Goal: Task Accomplishment & Management: Manage account settings

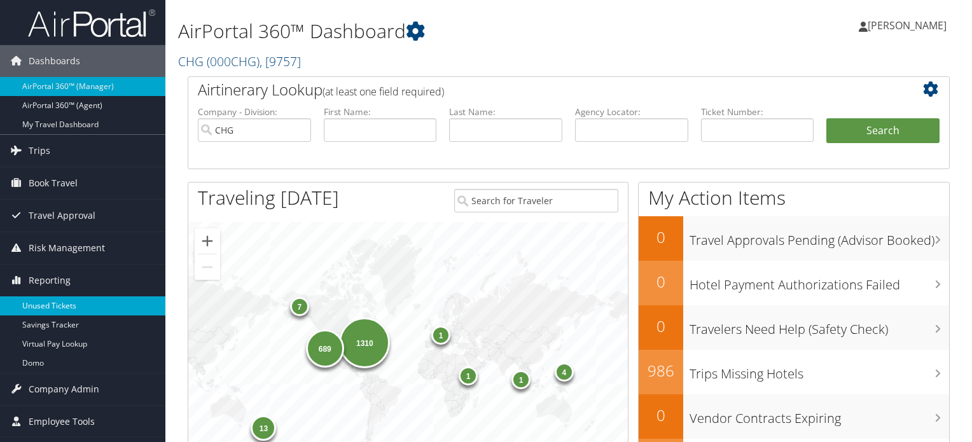
scroll to position [191, 0]
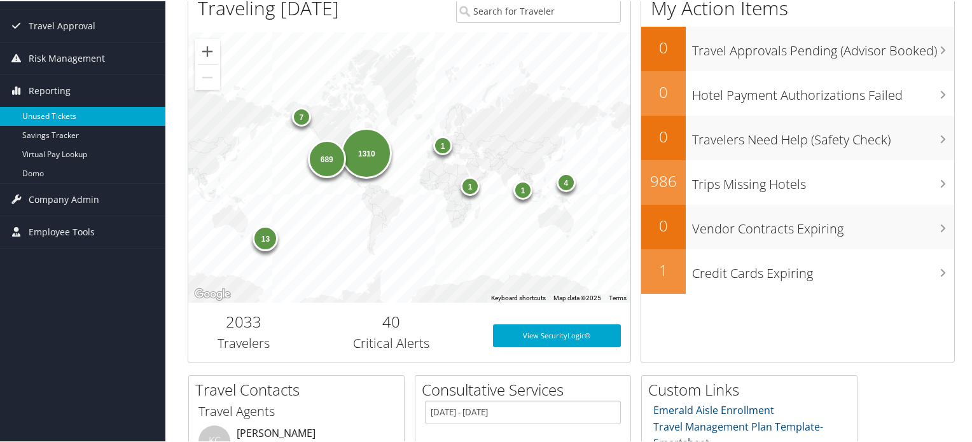
click at [62, 111] on link "Unused Tickets" at bounding box center [82, 115] width 165 height 19
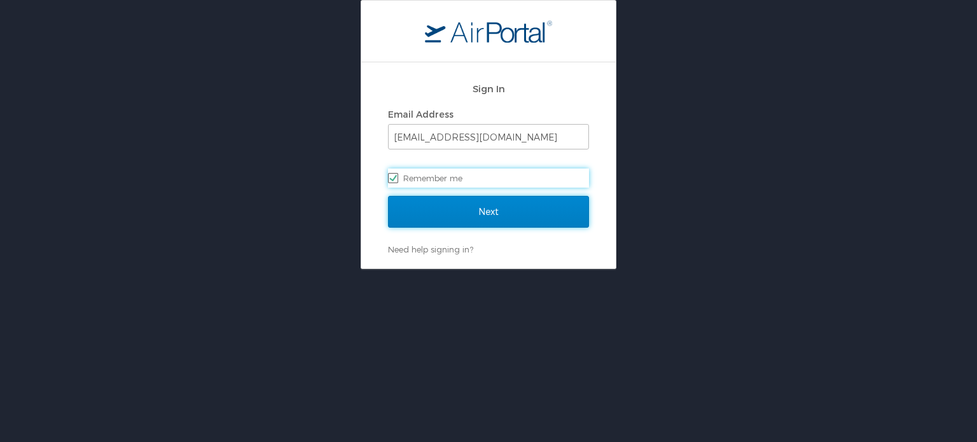
click at [483, 205] on input "Next" at bounding box center [488, 212] width 201 height 32
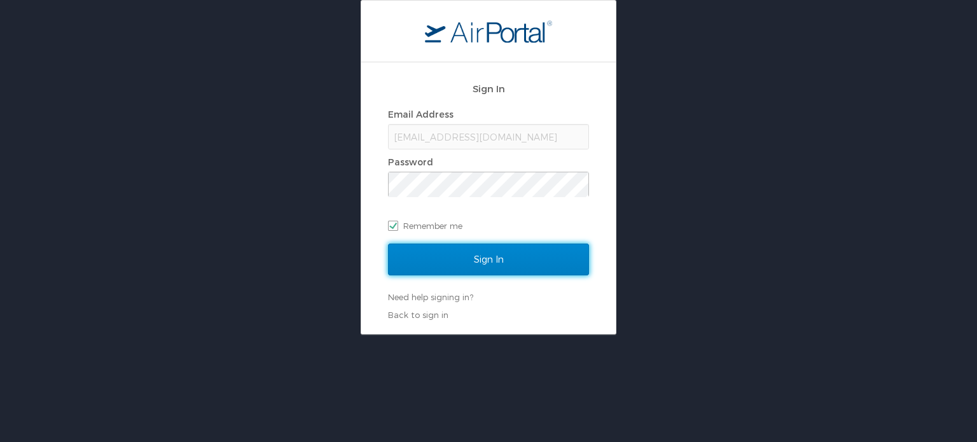
click at [478, 257] on input "Sign In" at bounding box center [488, 260] width 201 height 32
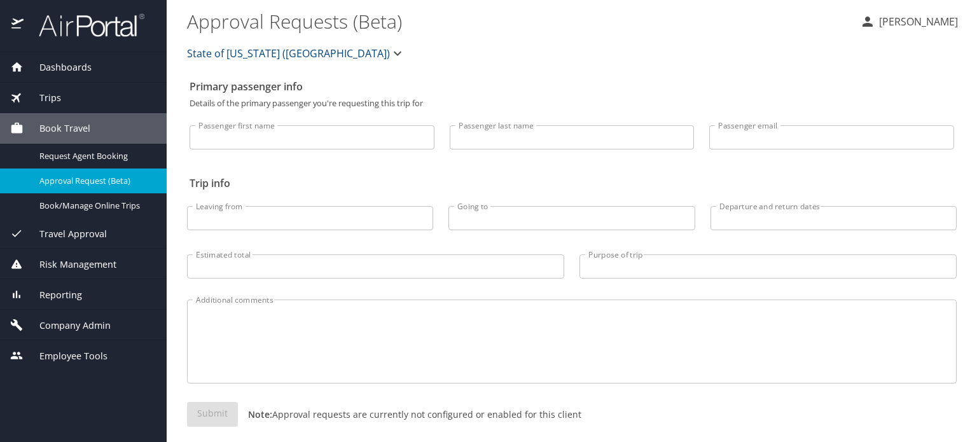
click at [78, 288] on span "Reporting" at bounding box center [53, 295] width 59 height 14
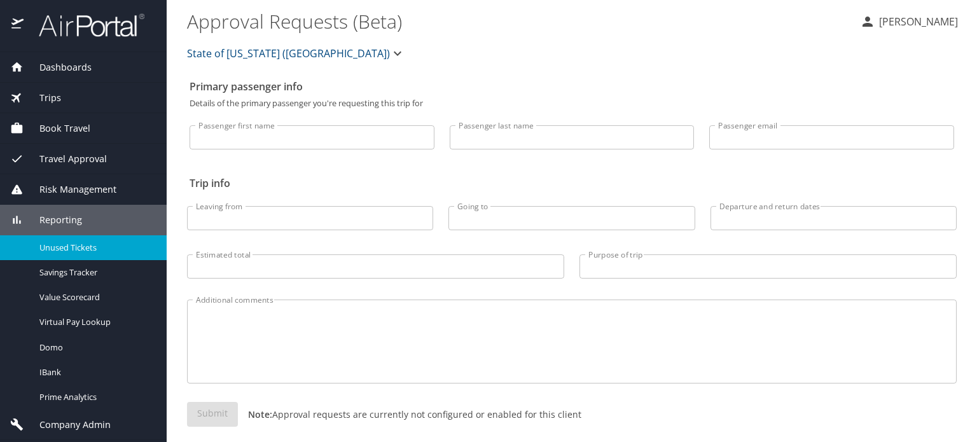
click at [80, 245] on span "Unused Tickets" at bounding box center [95, 248] width 112 height 12
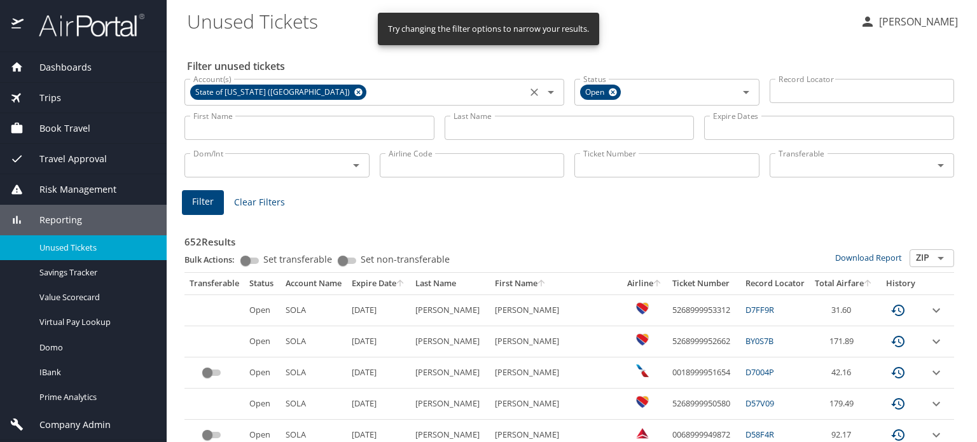
click at [354, 94] on icon at bounding box center [359, 92] width 10 height 14
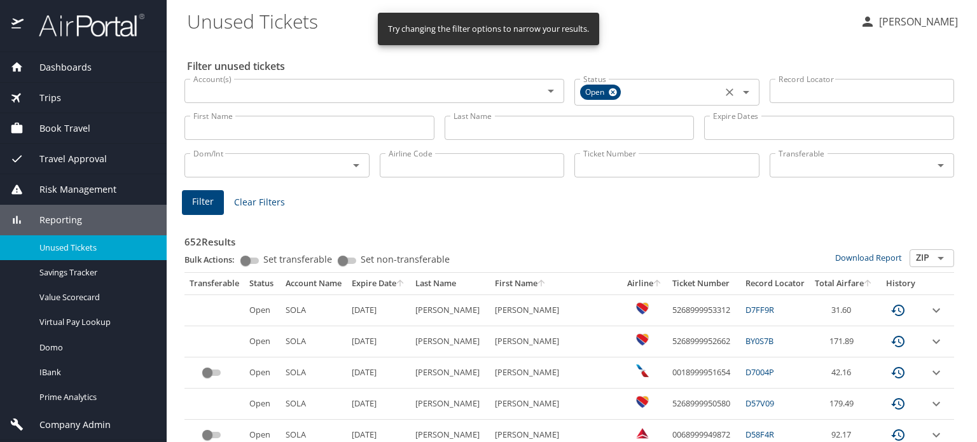
click at [611, 92] on icon at bounding box center [613, 92] width 8 height 8
click at [624, 159] on input "Ticket Number" at bounding box center [666, 163] width 185 height 24
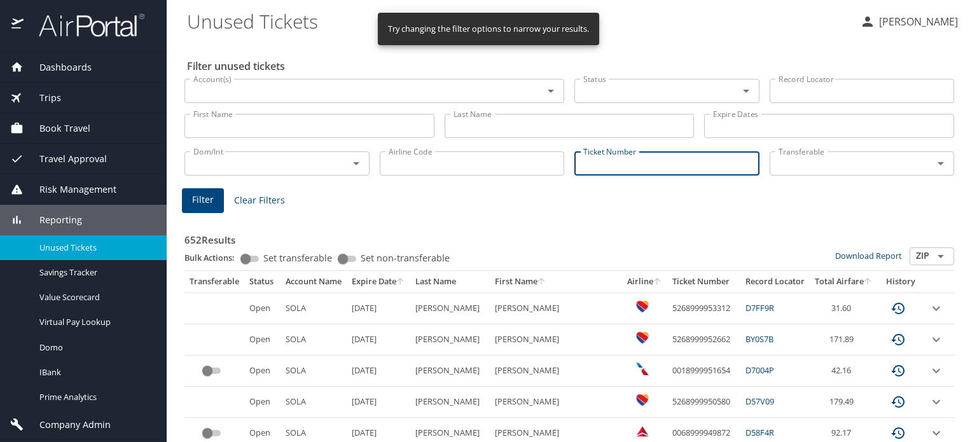
paste input "0068999952998"
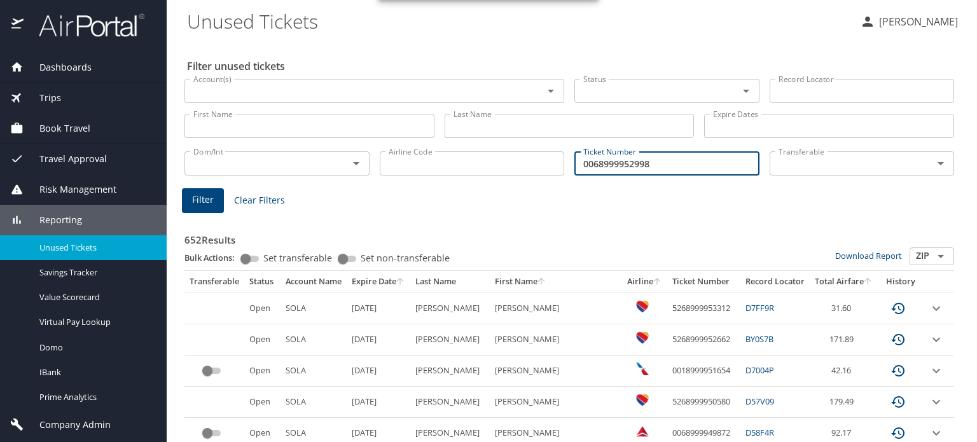
type input "0068999952998"
click at [211, 200] on span "Filter" at bounding box center [203, 200] width 22 height 16
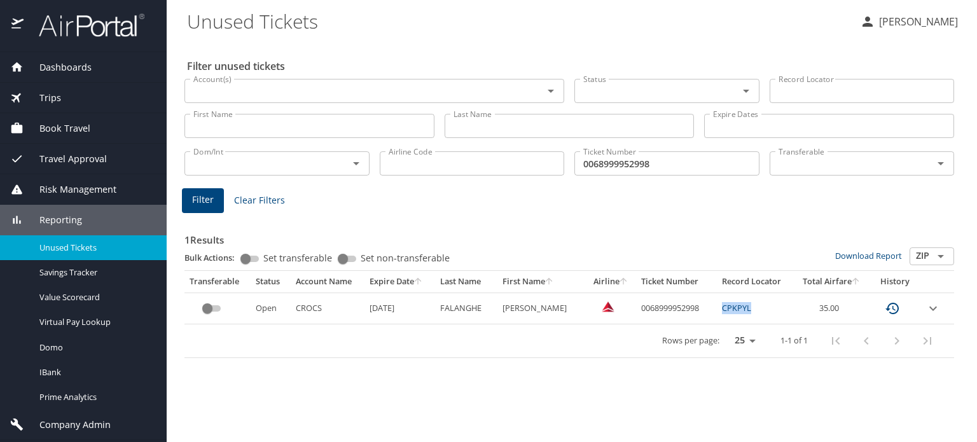
drag, startPoint x: 763, startPoint y: 310, endPoint x: 719, endPoint y: 315, distance: 44.1
click at [719, 315] on td "CPKPYL" at bounding box center [755, 308] width 77 height 31
copy link "CPKPYL"
click at [740, 310] on link "CPKPYL" at bounding box center [736, 307] width 29 height 11
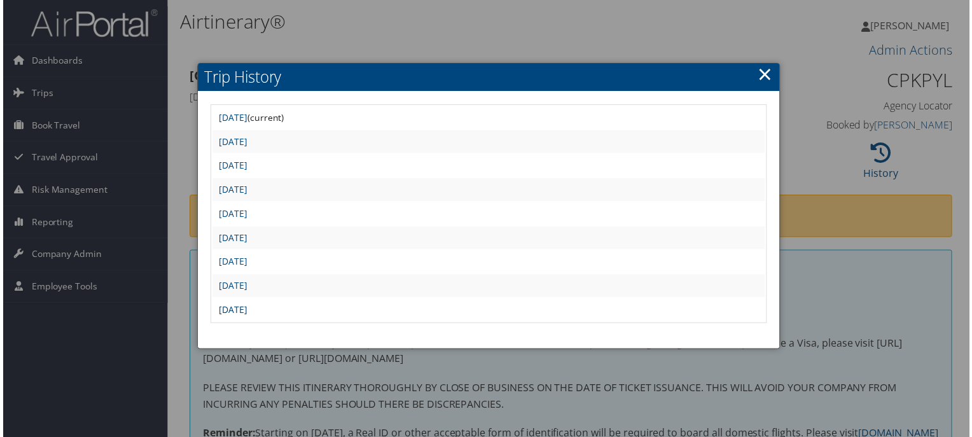
click at [246, 305] on link "[DATE]" at bounding box center [231, 311] width 29 height 12
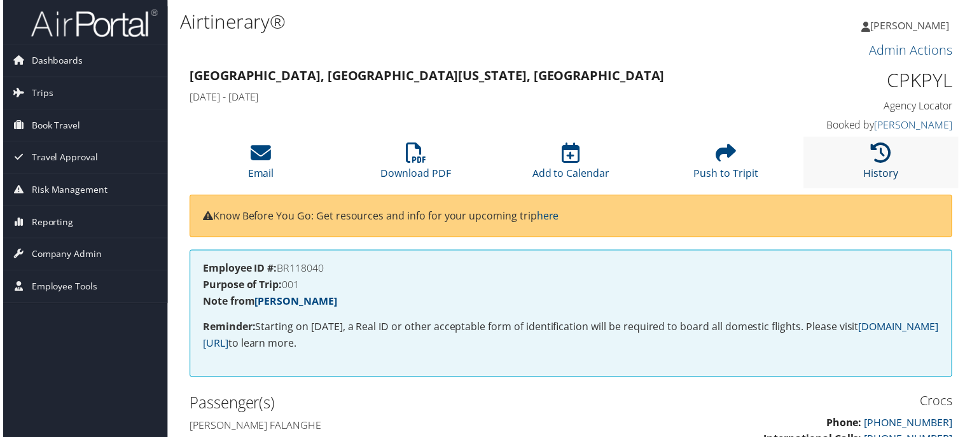
click at [873, 158] on icon at bounding box center [883, 154] width 20 height 20
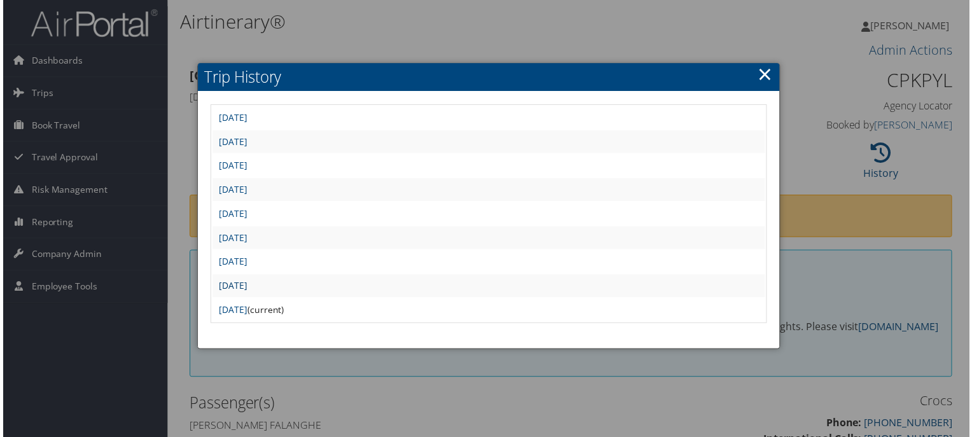
click at [246, 284] on link "Mon Jun 30 10:34:37 MDT 2025" at bounding box center [231, 287] width 29 height 12
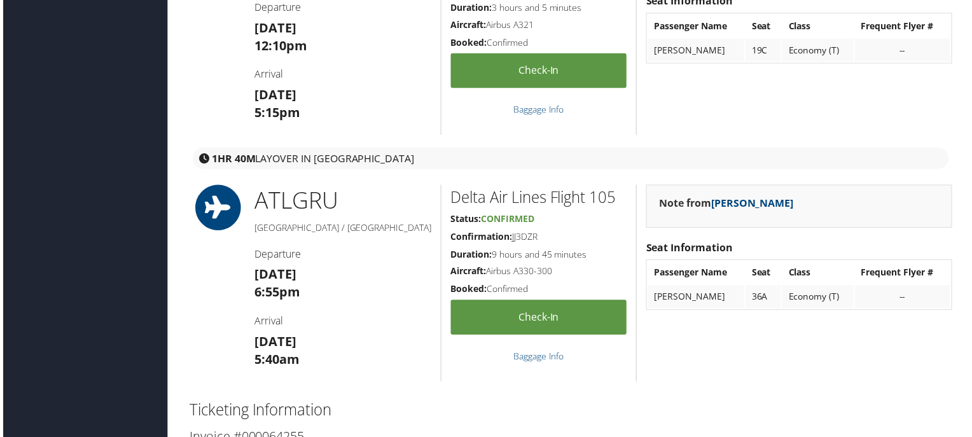
scroll to position [1350, 0]
